Goal: Task Accomplishment & Management: Use online tool/utility

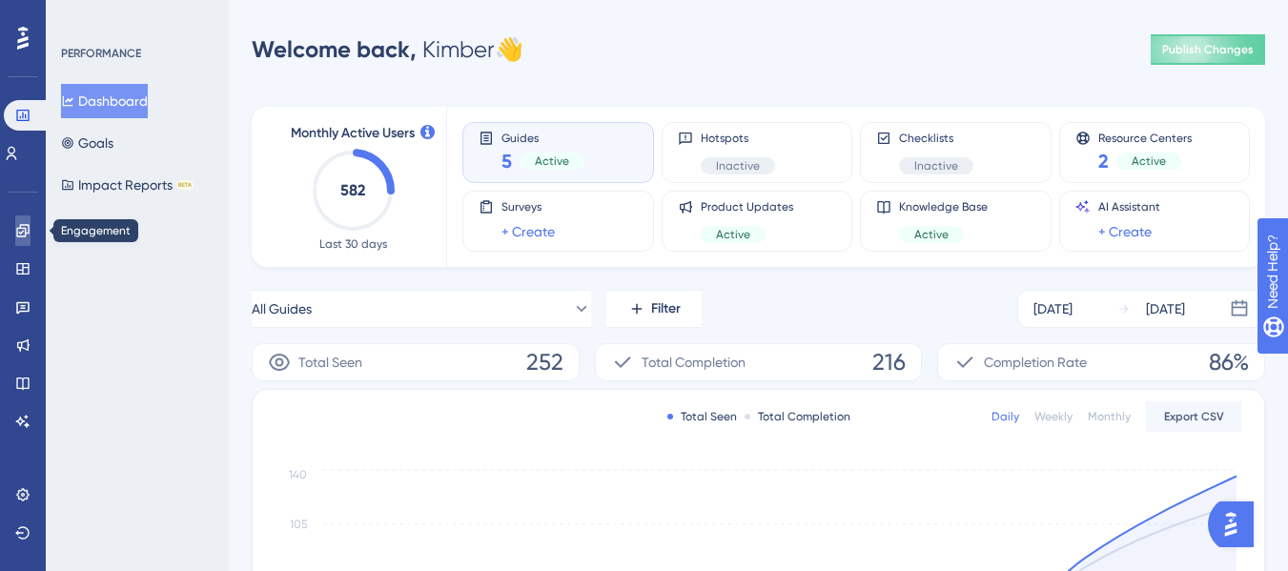
click at [16, 232] on icon at bounding box center [22, 230] width 15 height 15
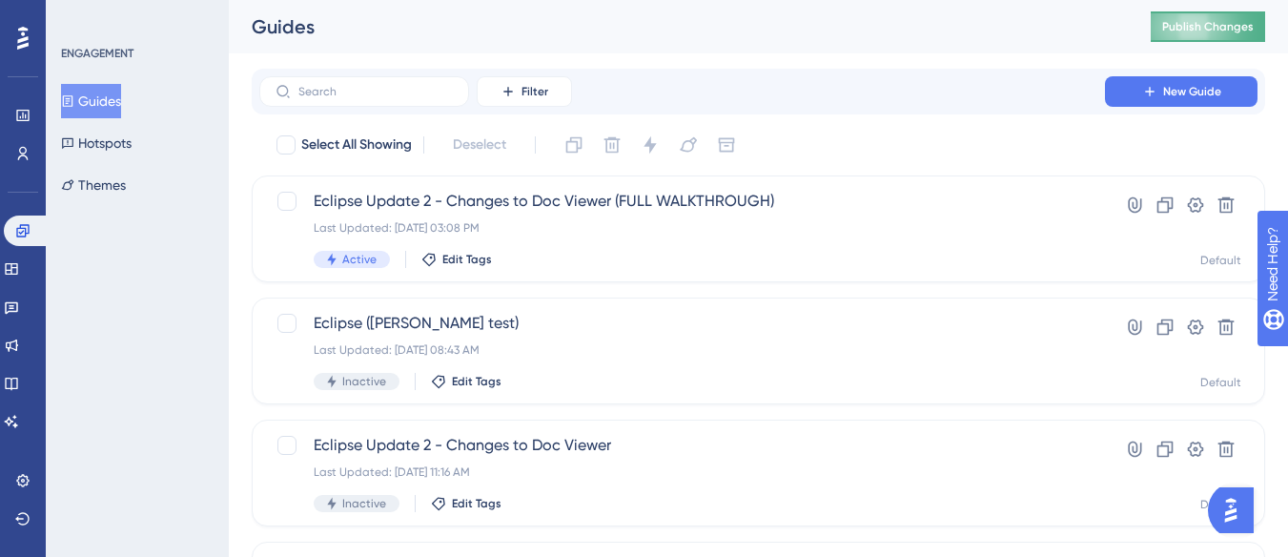
click at [1200, 11] on button "Publish Changes" at bounding box center [1208, 26] width 114 height 31
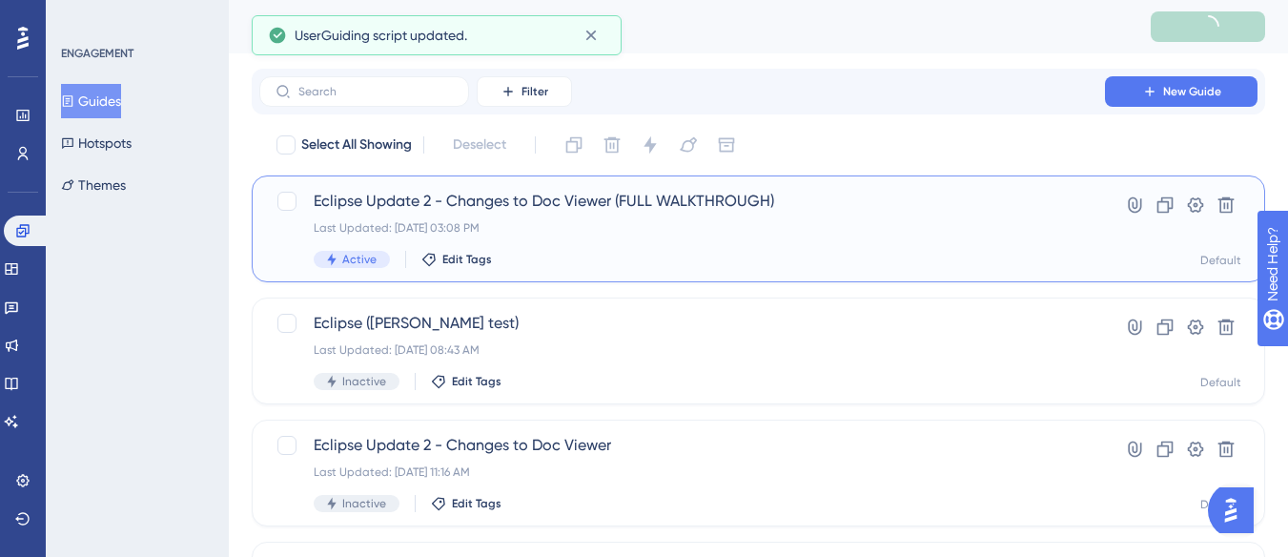
click at [689, 198] on span "Eclipse Update 2 - Changes to Doc Viewer (FULL WALKTHROUGH)" at bounding box center [682, 201] width 737 height 23
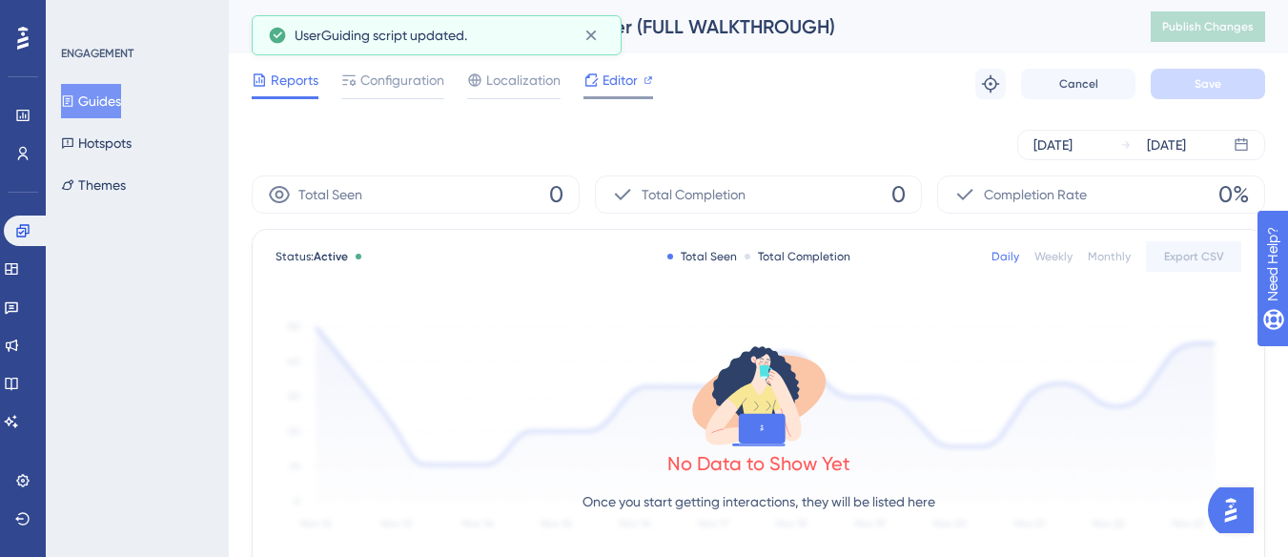
click at [609, 81] on span "Editor" at bounding box center [620, 80] width 35 height 23
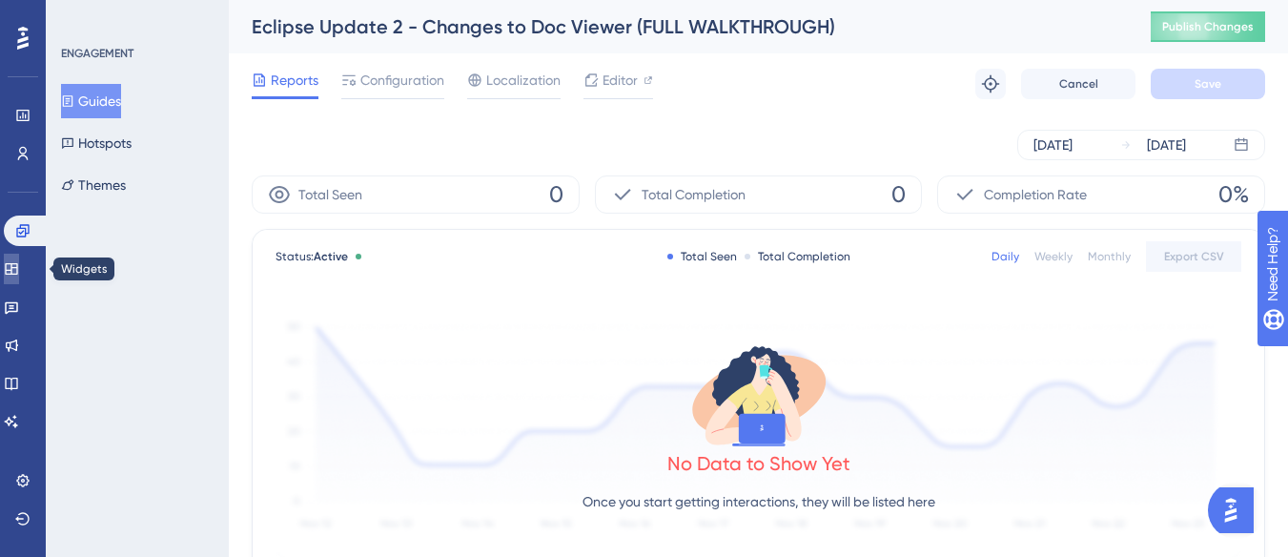
click at [17, 267] on icon at bounding box center [11, 268] width 12 height 11
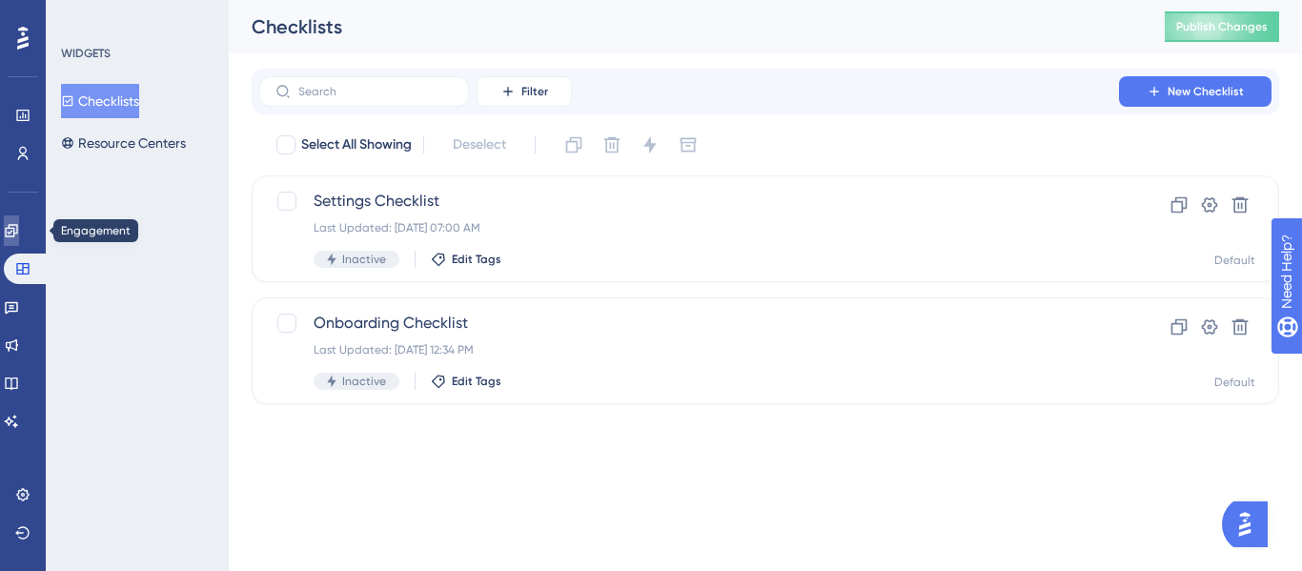
click at [19, 227] on link at bounding box center [11, 230] width 15 height 31
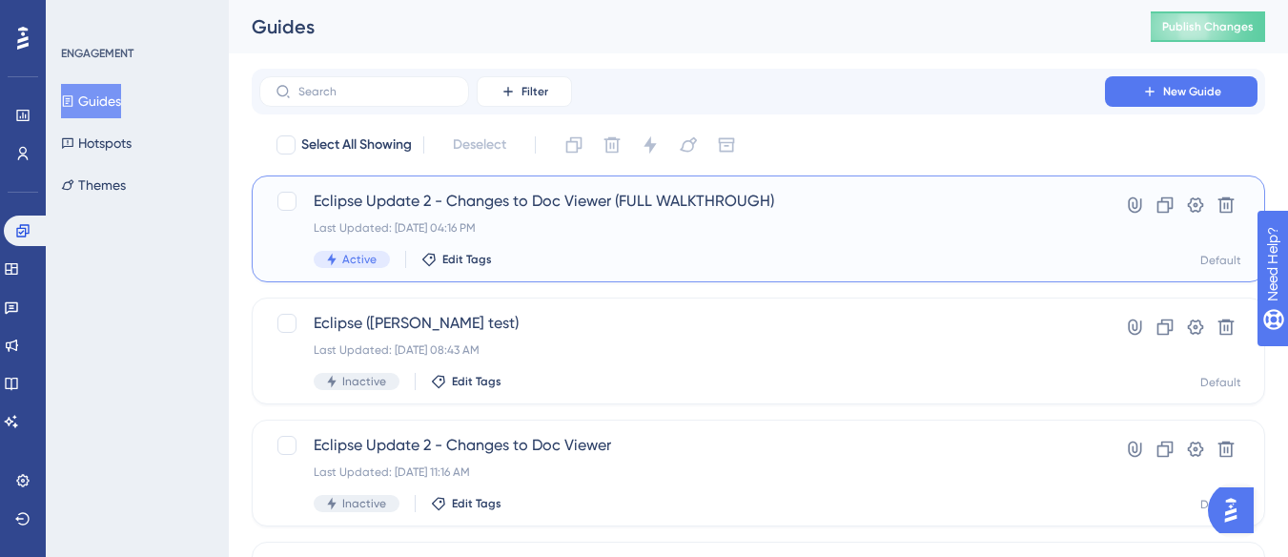
click at [535, 223] on div "Last Updated: Sep 23 2025, 04:16 PM" at bounding box center [682, 227] width 737 height 15
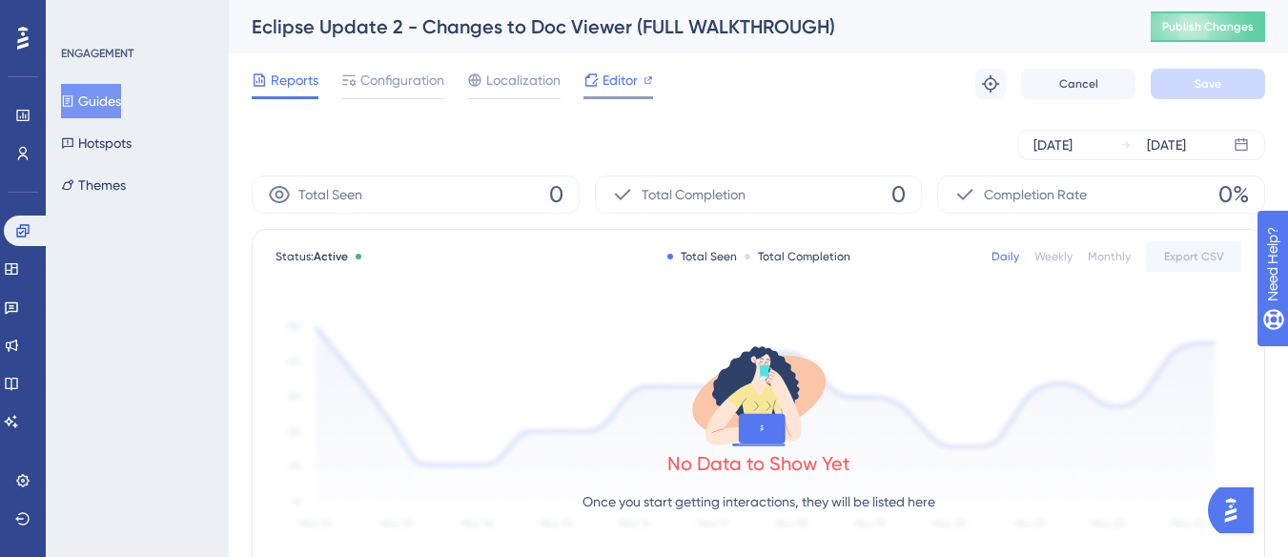
click at [610, 82] on span "Editor" at bounding box center [620, 80] width 35 height 23
